Goal: Information Seeking & Learning: Learn about a topic

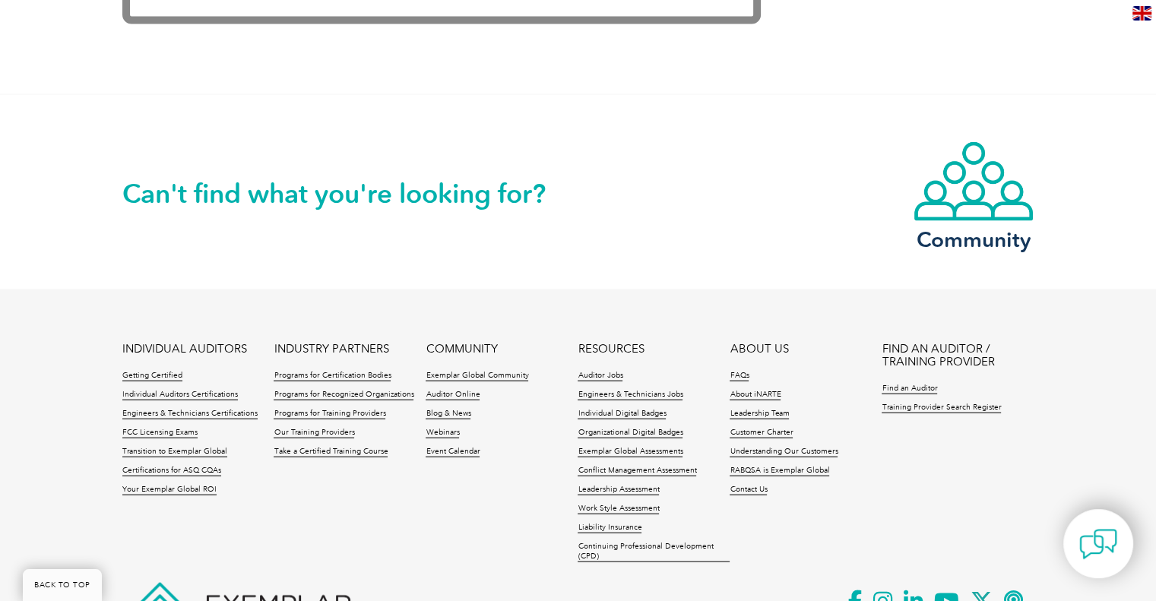
scroll to position [3218, 0]
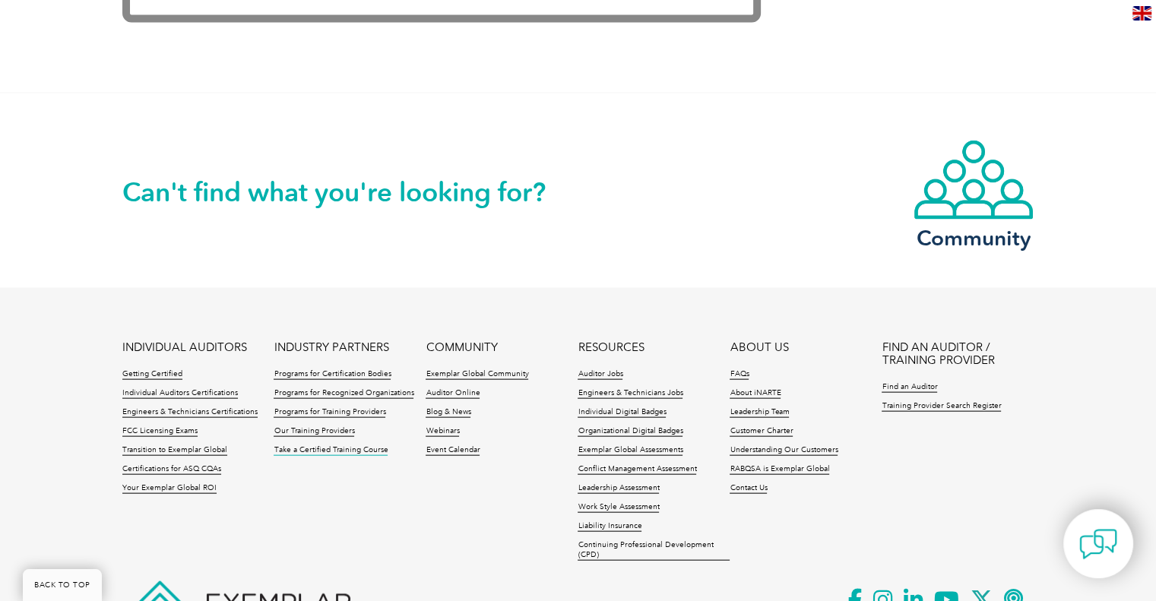
click at [317, 452] on link "Take a Certified Training Course" at bounding box center [331, 450] width 114 height 11
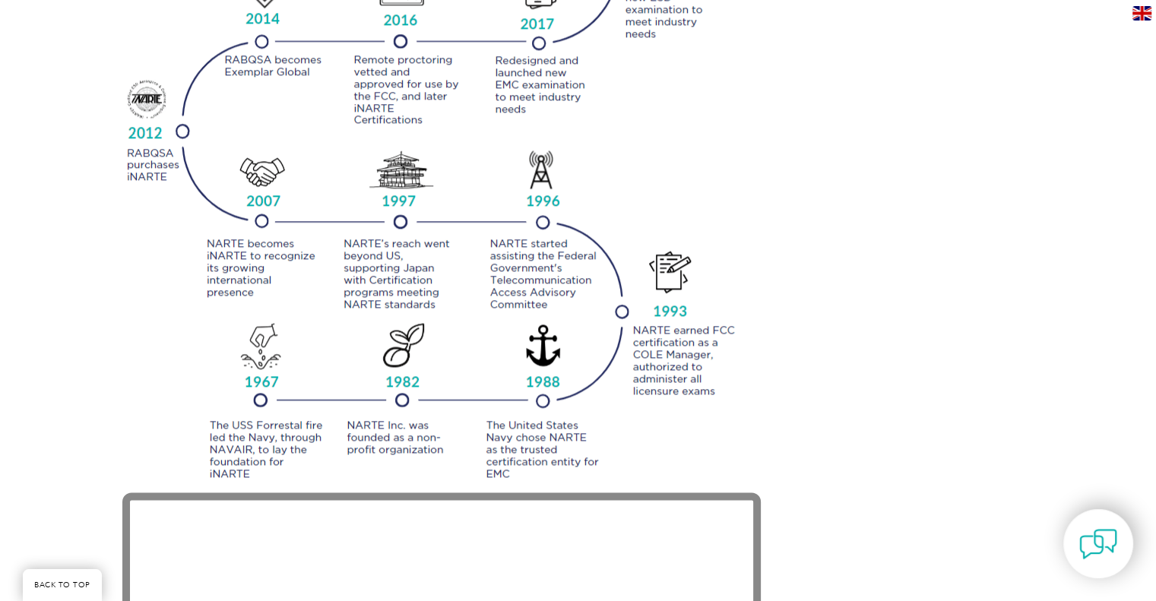
scroll to position [1879, 0]
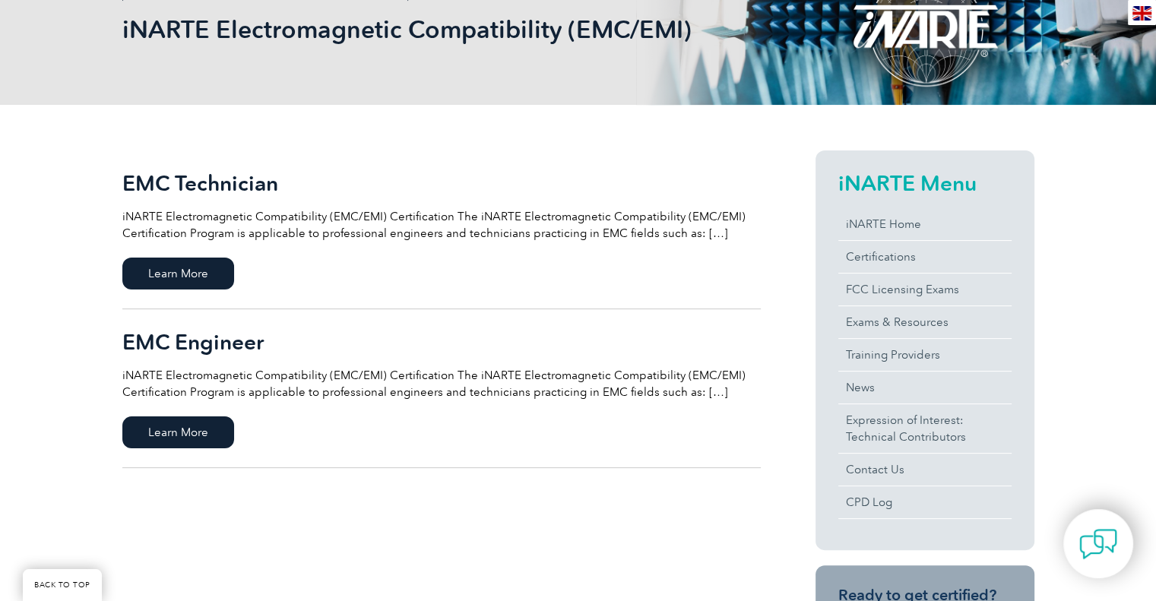
scroll to position [242, 0]
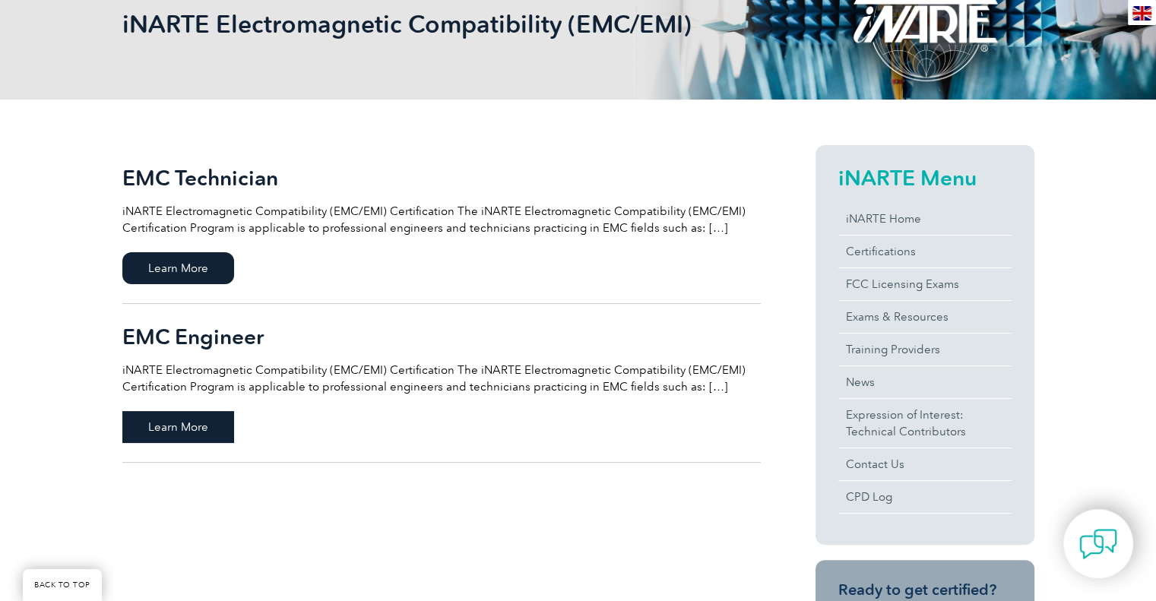
click at [209, 416] on span "Learn More" at bounding box center [178, 427] width 112 height 32
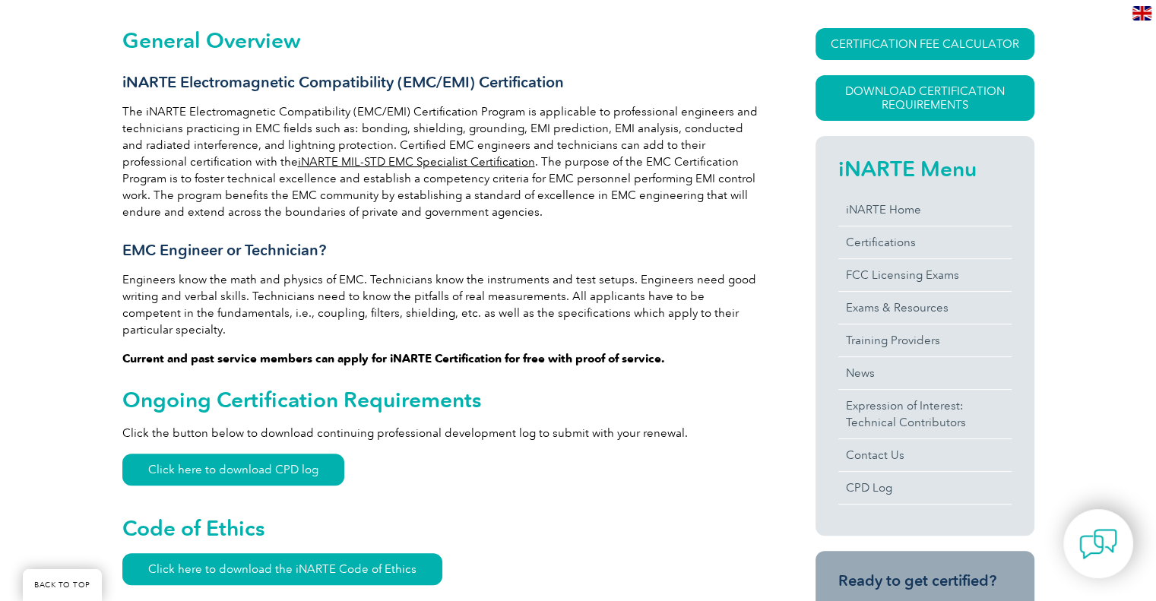
scroll to position [344, 0]
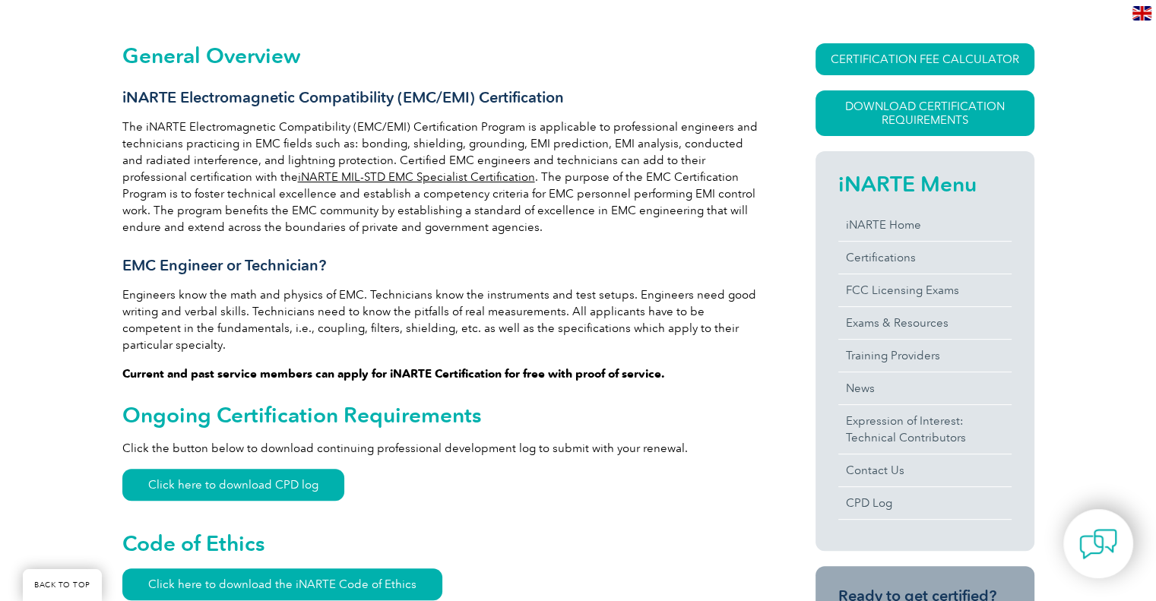
click at [496, 197] on p "The iNARTE Electromagnetic Compatibility (EMC/EMI) Certification Program is app…" at bounding box center [441, 177] width 639 height 117
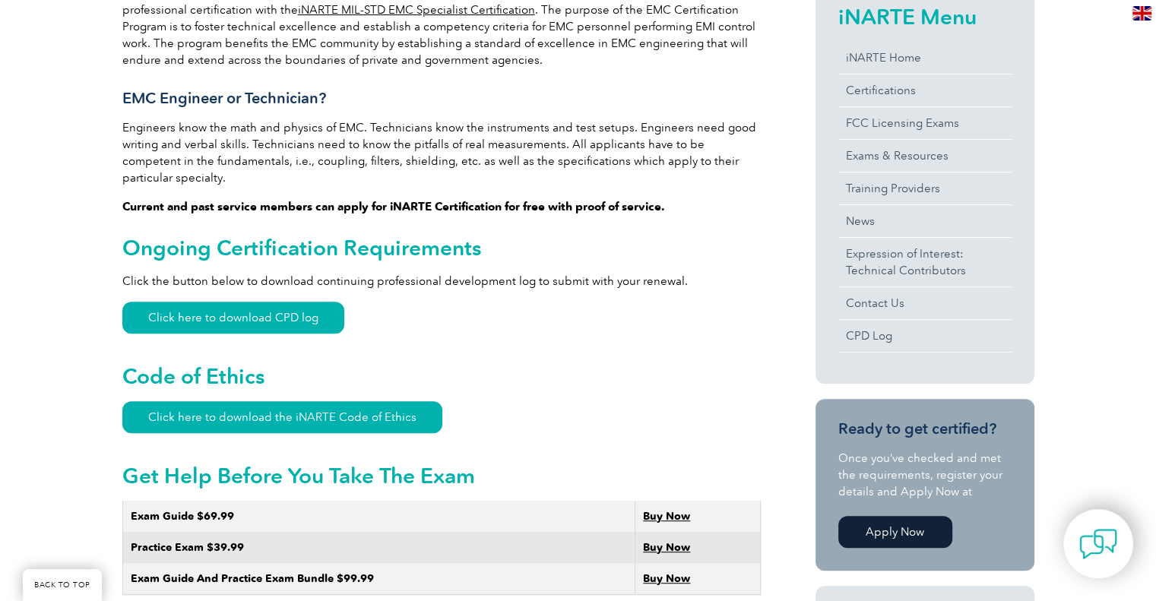
scroll to position [512, 0]
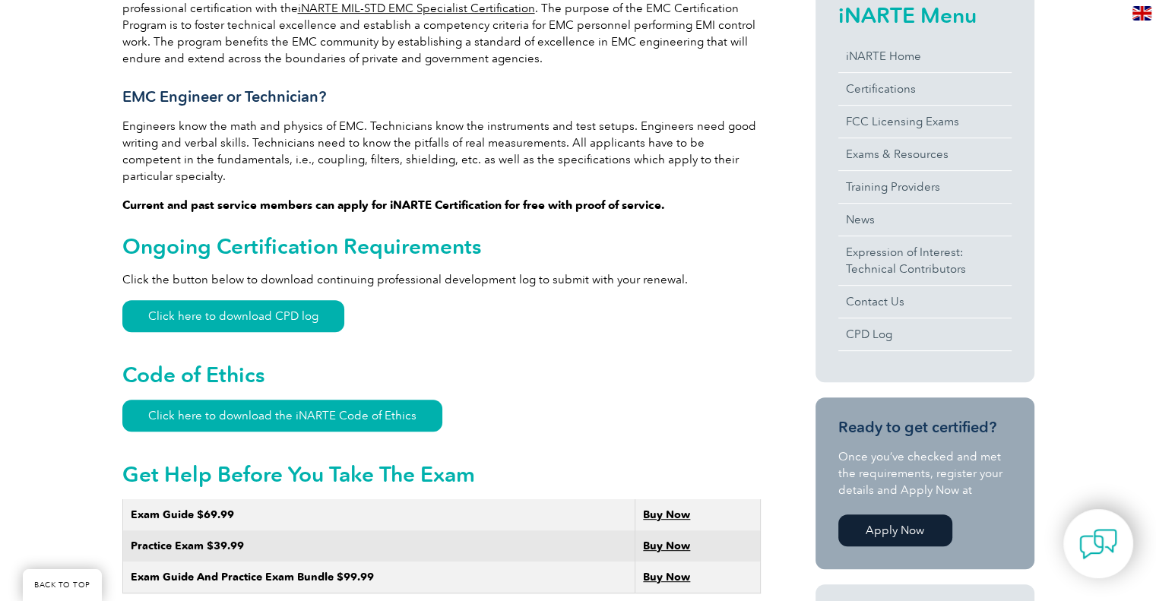
click at [286, 234] on h2 "Ongoing Certification Requirements" at bounding box center [441, 246] width 639 height 24
click at [211, 300] on link "Click here to download CPD log" at bounding box center [233, 316] width 222 height 32
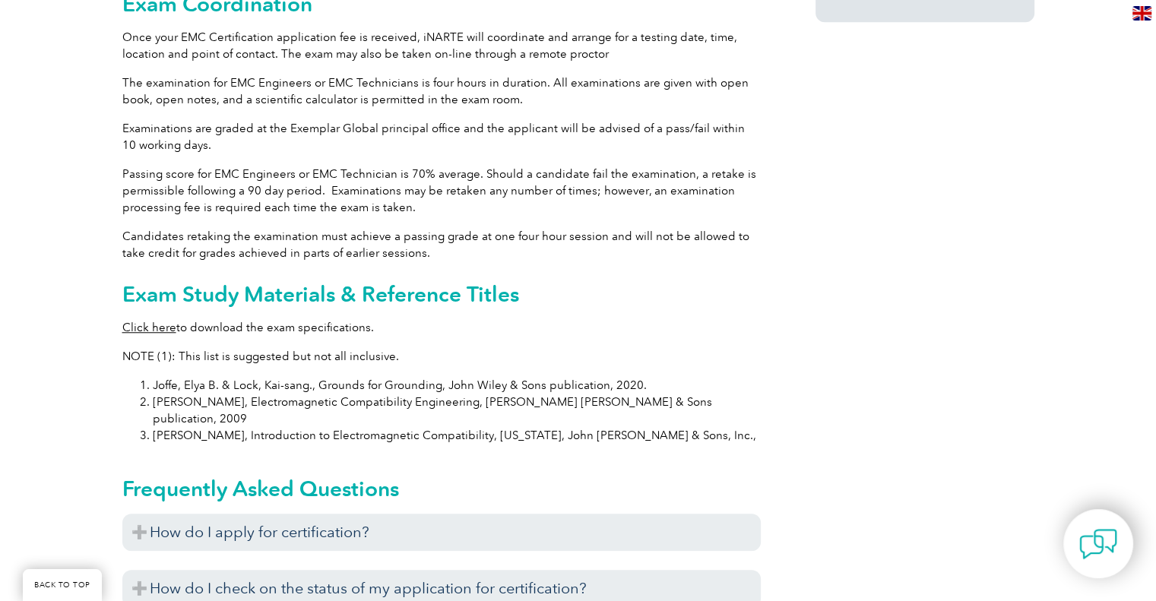
scroll to position [1317, 0]
click at [149, 320] on link "Click here" at bounding box center [149, 327] width 54 height 14
